Goal: Navigation & Orientation: Find specific page/section

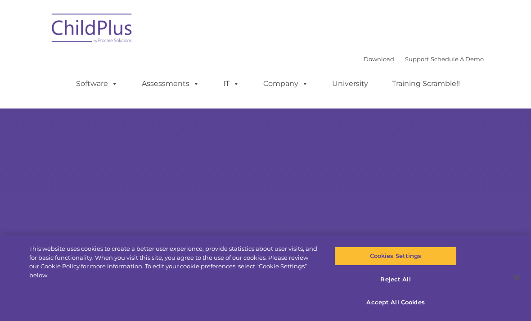
select select "MEDIUM"
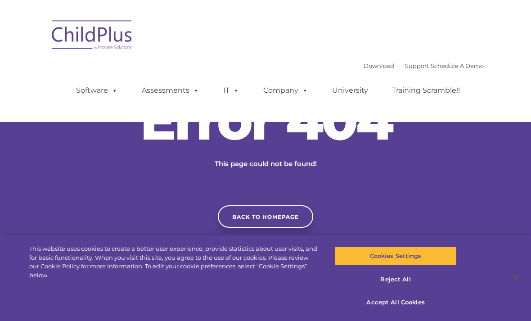
click at [97, 45] on img at bounding box center [92, 36] width 90 height 45
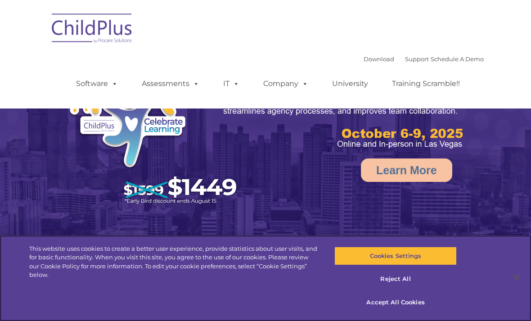
select select "MEDIUM"
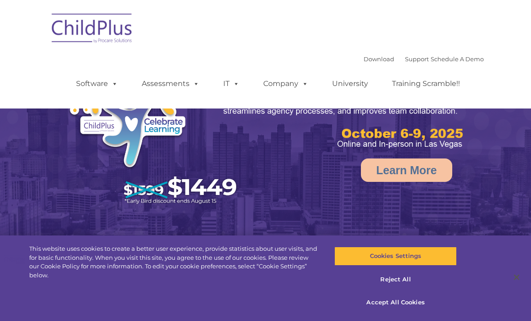
select select "MEDIUM"
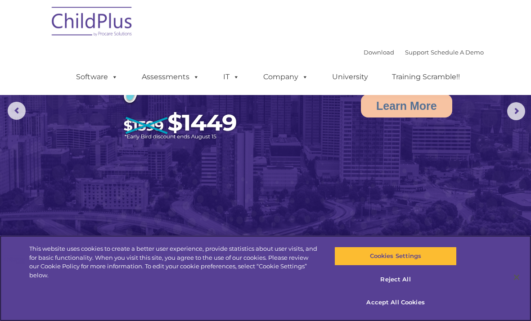
scroll to position [126, 0]
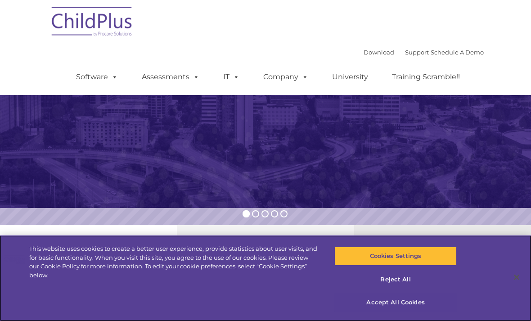
click at [393, 312] on button "Accept All Cookies" at bounding box center [396, 302] width 122 height 19
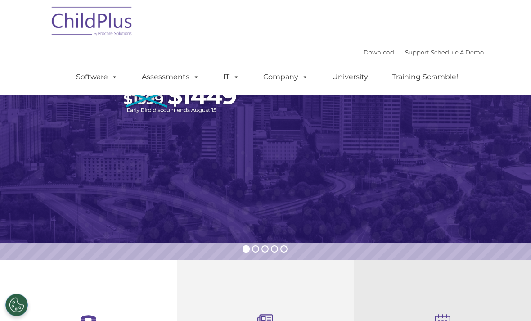
scroll to position [0, 0]
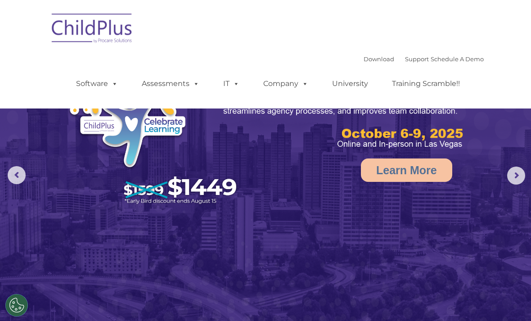
click at [122, 103] on nav "Download Support | Schedule A Demo  MENU MENU Software ChildPlus: The original…" at bounding box center [265, 54] width 531 height 109
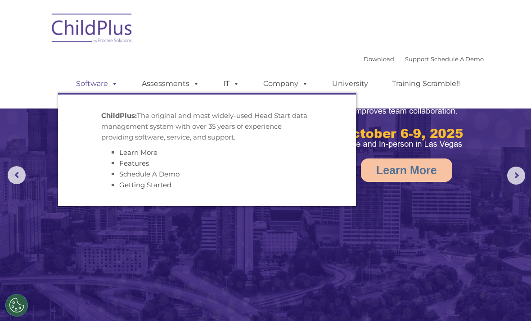
click at [115, 87] on span at bounding box center [113, 83] width 10 height 9
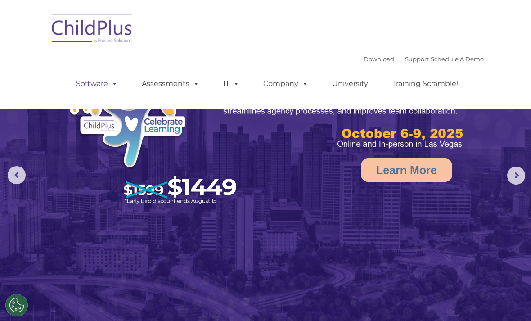
click at [115, 88] on span at bounding box center [113, 83] width 10 height 9
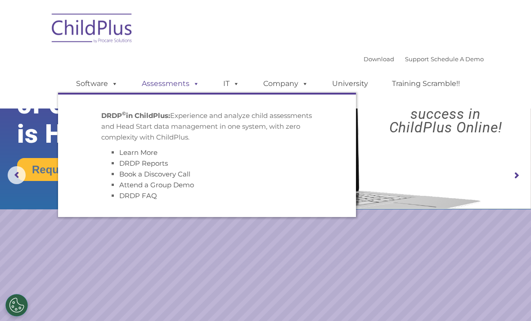
click at [171, 90] on link "Assessments" at bounding box center [171, 84] width 76 height 18
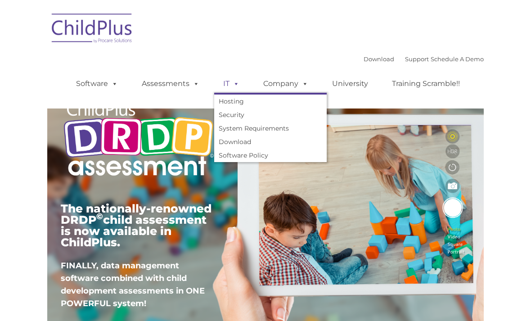
type input ""
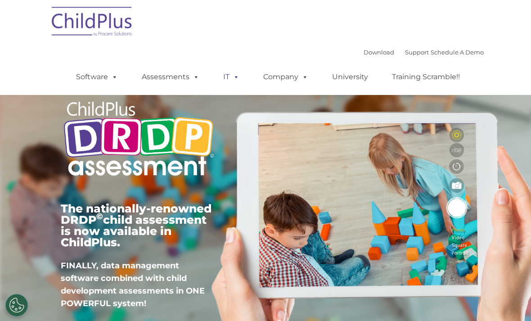
click at [227, 78] on link "IT" at bounding box center [231, 77] width 34 height 18
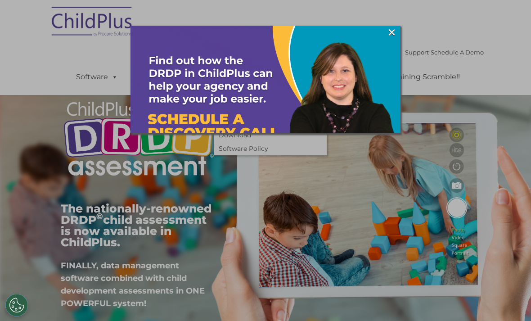
click at [269, 81] on img at bounding box center [266, 161] width 270 height 270
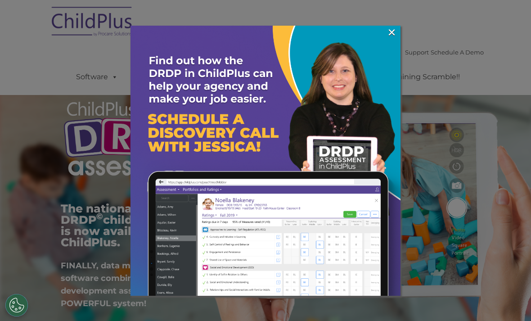
click at [398, 34] on img at bounding box center [266, 161] width 270 height 270
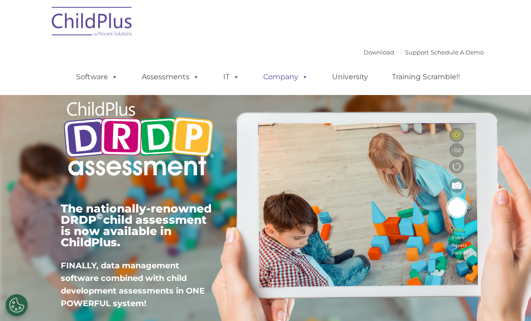
click at [273, 84] on link "Company" at bounding box center [285, 77] width 63 height 18
click at [353, 84] on link "University" at bounding box center [350, 77] width 54 height 18
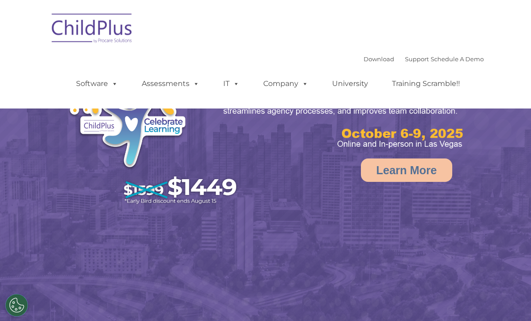
select select "MEDIUM"
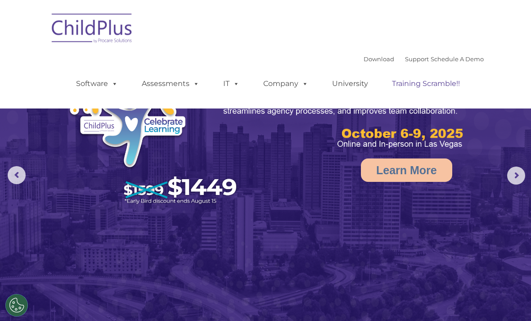
click at [436, 87] on link "Training Scramble!!" at bounding box center [426, 84] width 86 height 18
